Goal: Task Accomplishment & Management: Use online tool/utility

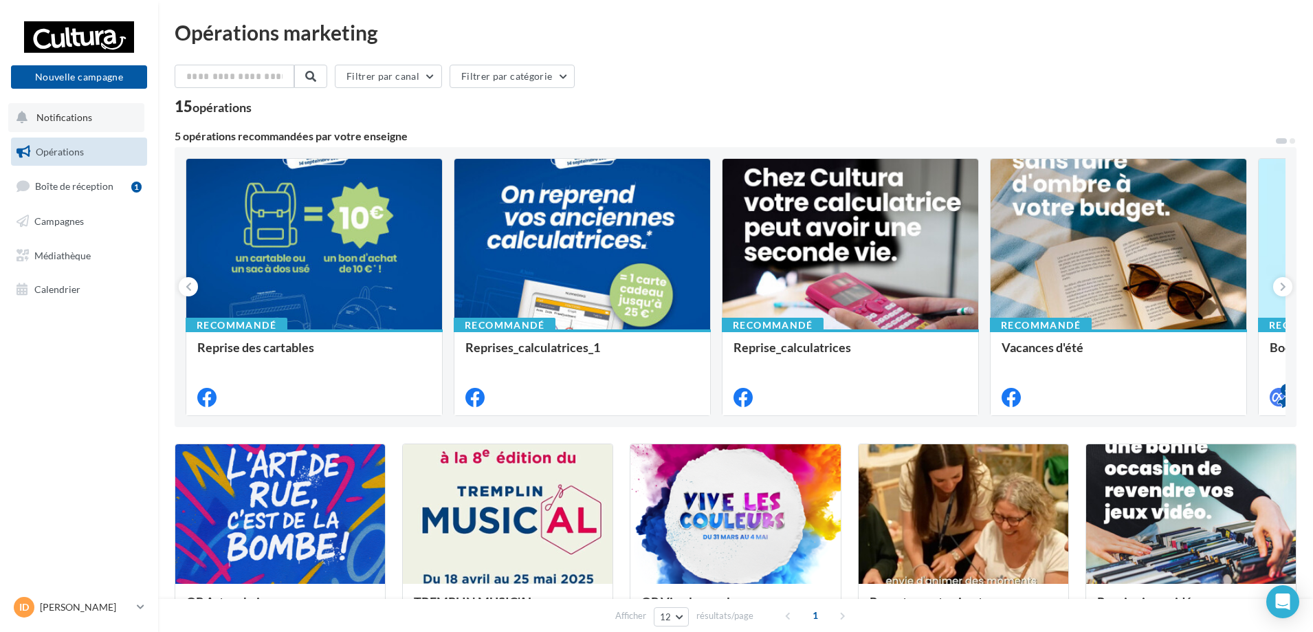
click at [126, 116] on button "Notifications" at bounding box center [76, 117] width 136 height 29
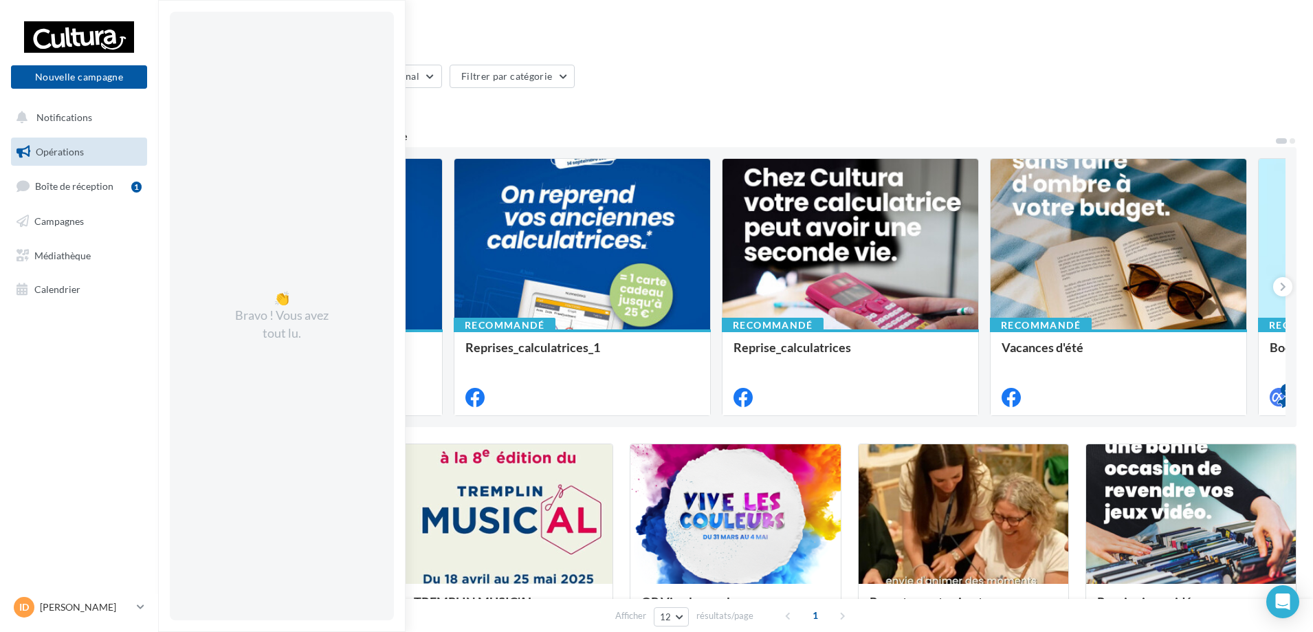
click at [120, 60] on div "Nouvelle campagne Nouvelle campagne" at bounding box center [79, 54] width 136 height 69
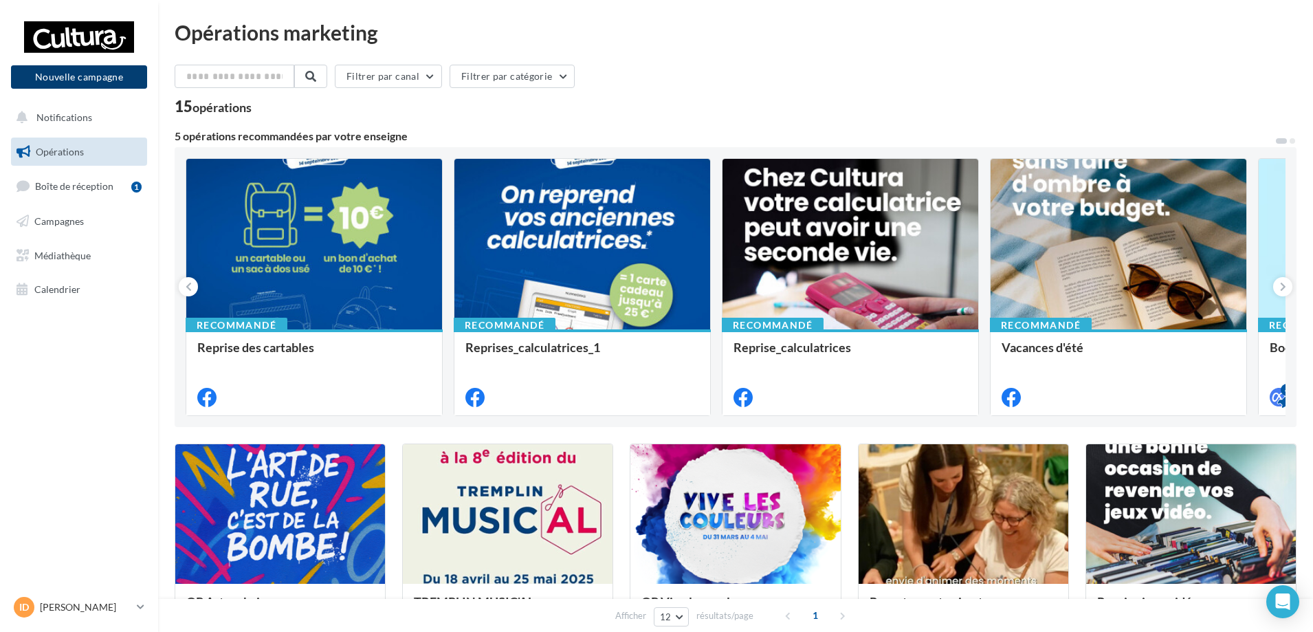
click at [118, 76] on button "Nouvelle campagne" at bounding box center [79, 76] width 136 height 23
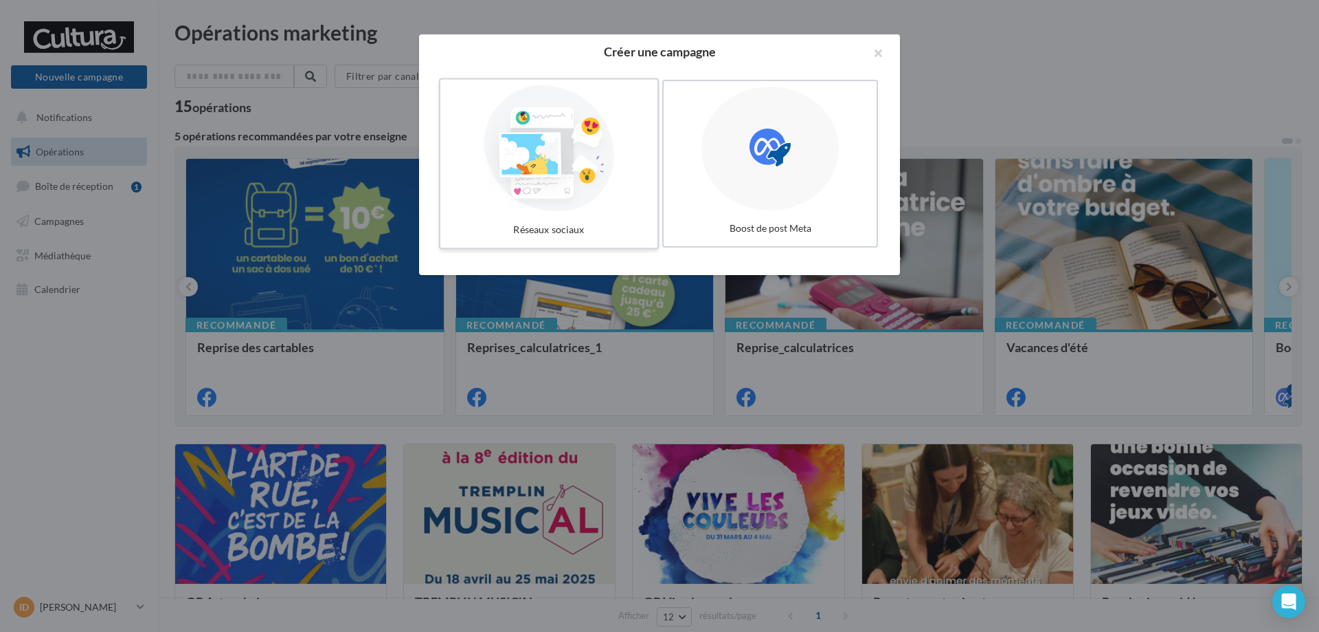
click at [581, 139] on div at bounding box center [549, 148] width 206 height 126
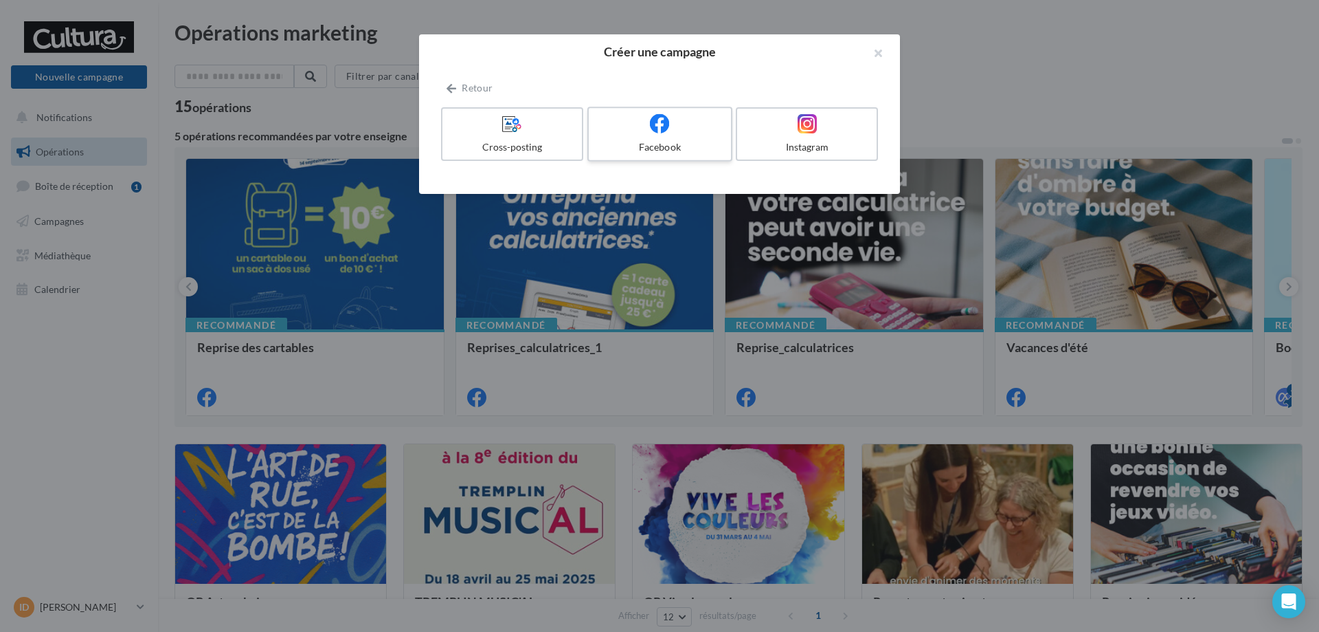
click at [660, 131] on icon at bounding box center [660, 123] width 20 height 20
